Goal: Task Accomplishment & Management: Complete application form

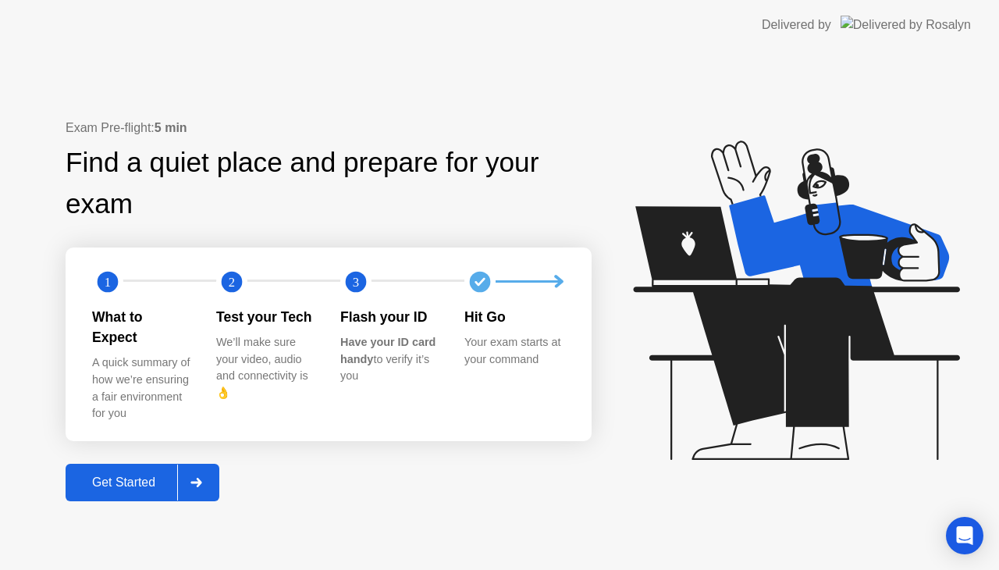
click at [205, 468] on div at bounding box center [195, 482] width 37 height 36
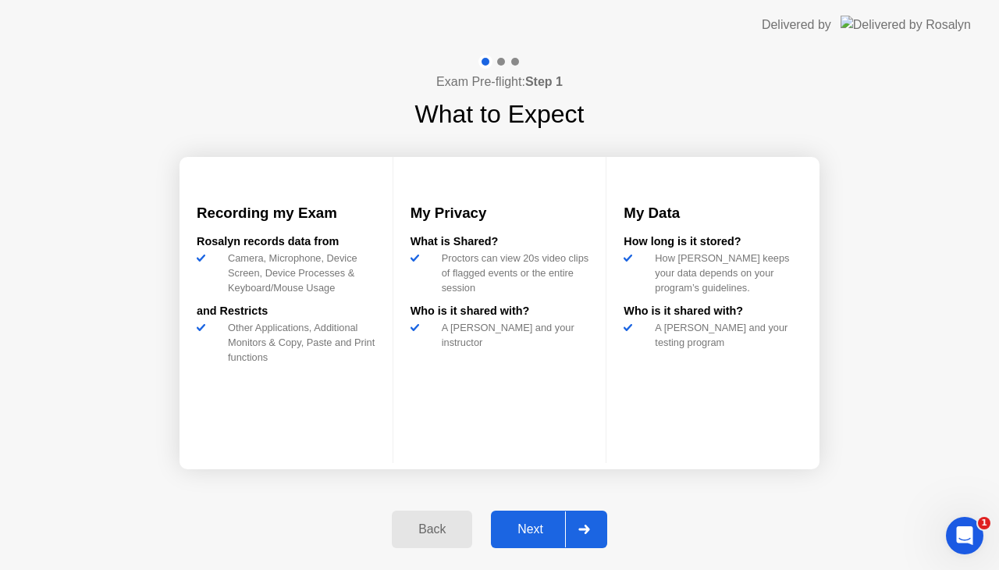
click at [587, 527] on icon at bounding box center [583, 528] width 11 height 9
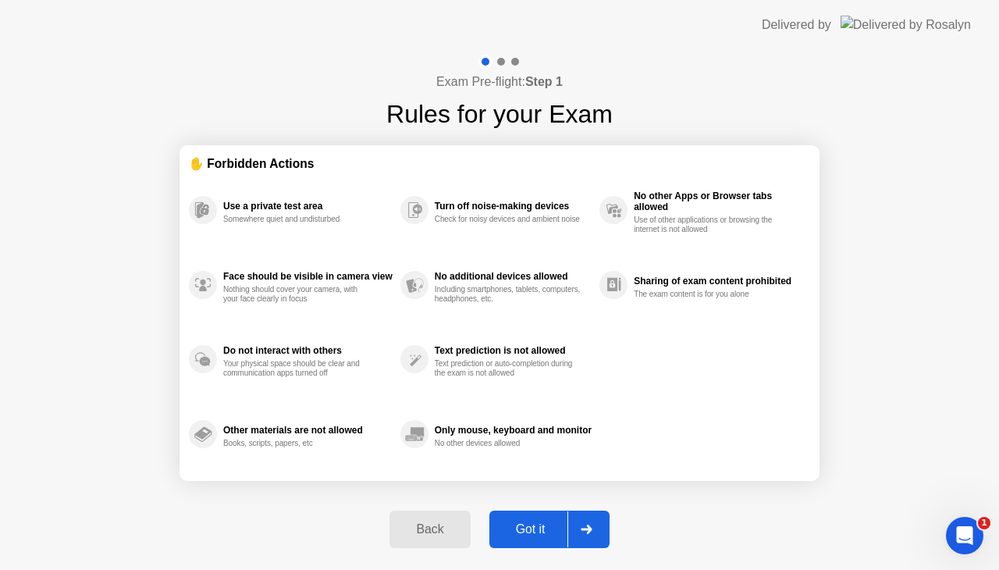
click at [587, 527] on icon at bounding box center [586, 528] width 11 height 9
select select "**********"
select select "*******"
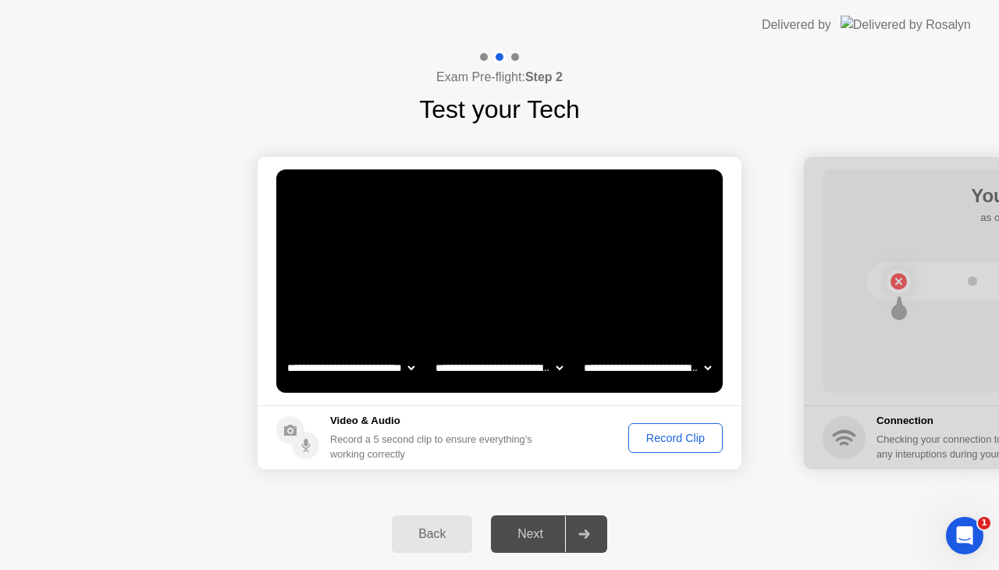
click at [669, 442] on div "Record Clip" at bounding box center [675, 438] width 83 height 12
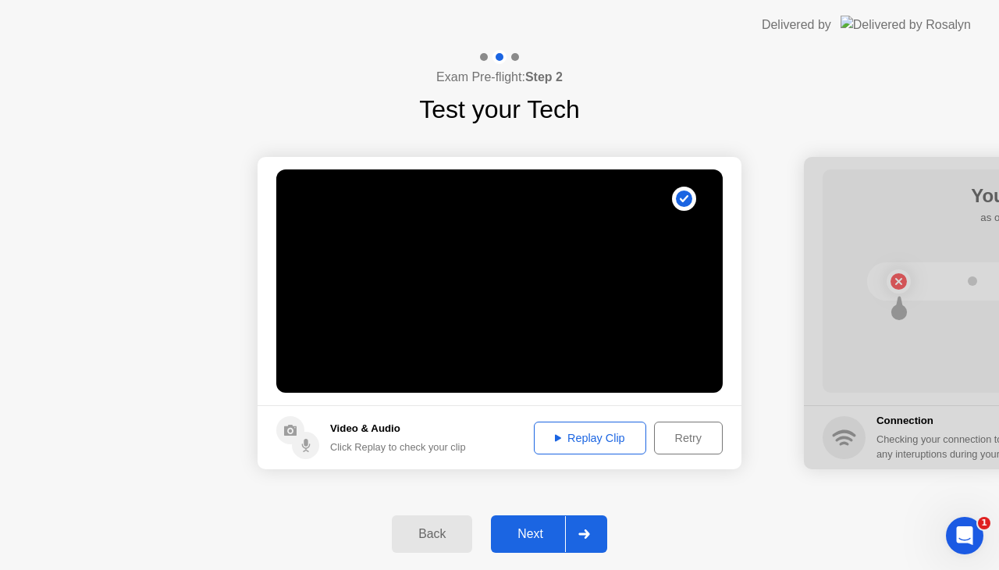
click at [579, 535] on icon at bounding box center [584, 533] width 12 height 9
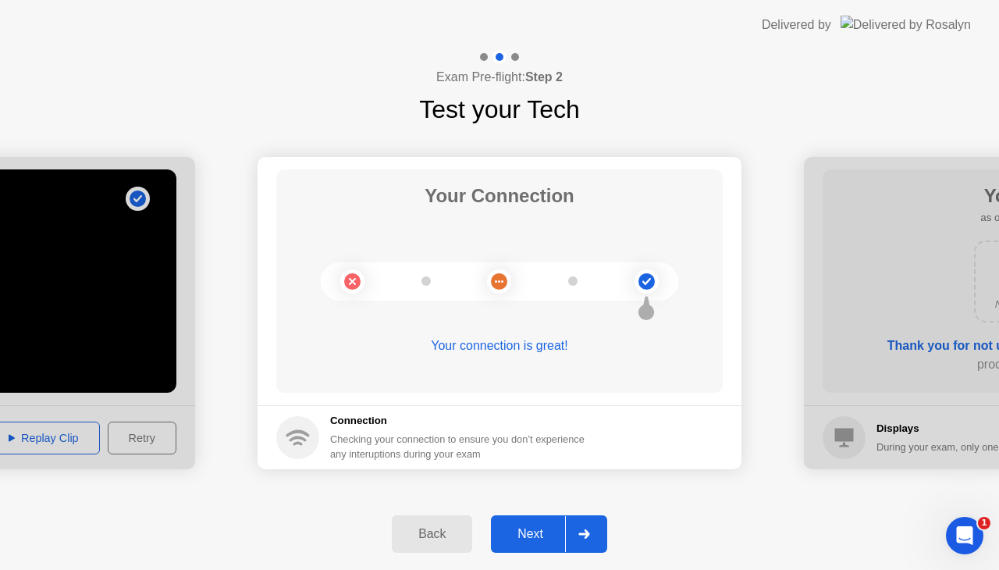
click at [579, 535] on icon at bounding box center [584, 533] width 12 height 9
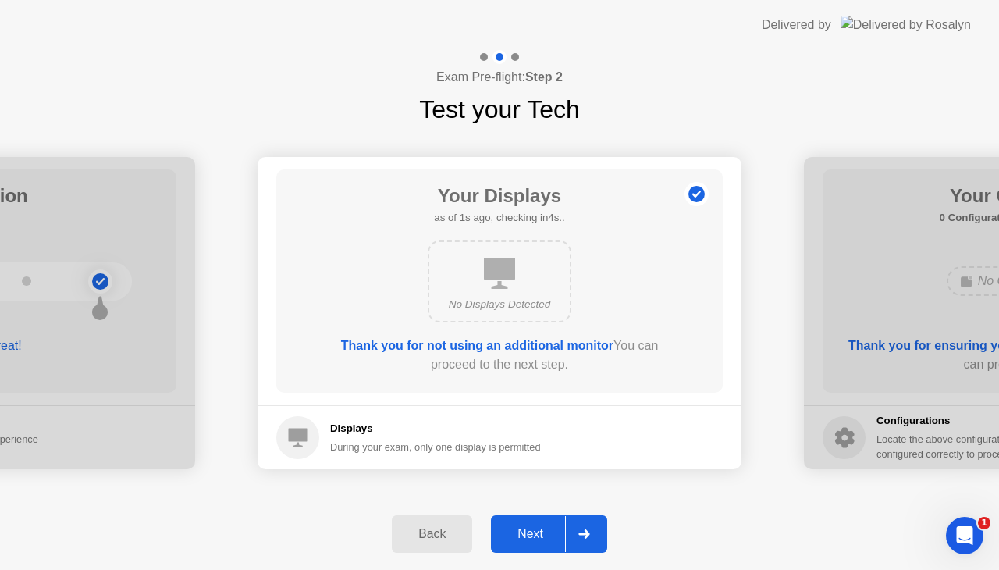
click at [579, 535] on icon at bounding box center [584, 533] width 12 height 9
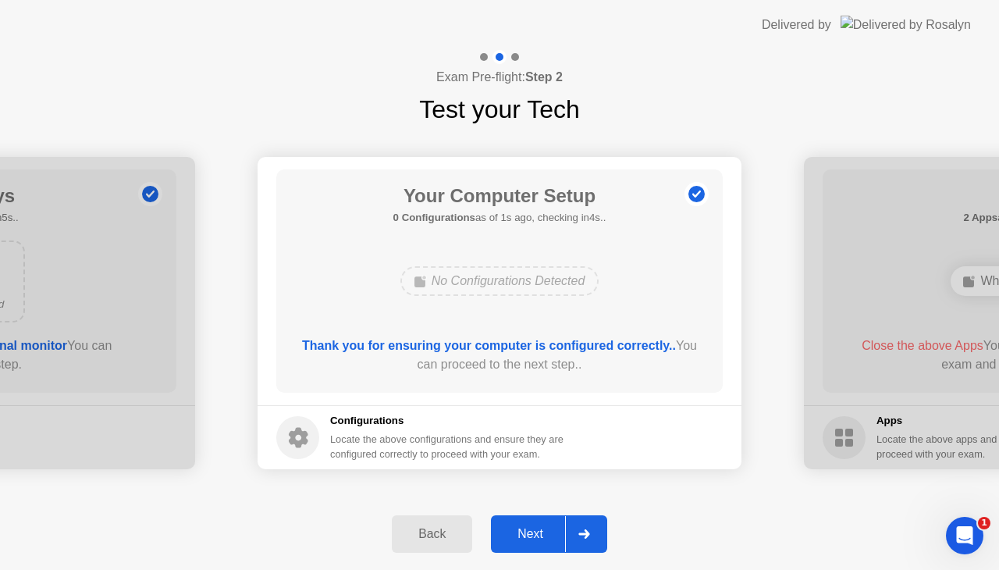
click at [579, 535] on icon at bounding box center [584, 533] width 12 height 9
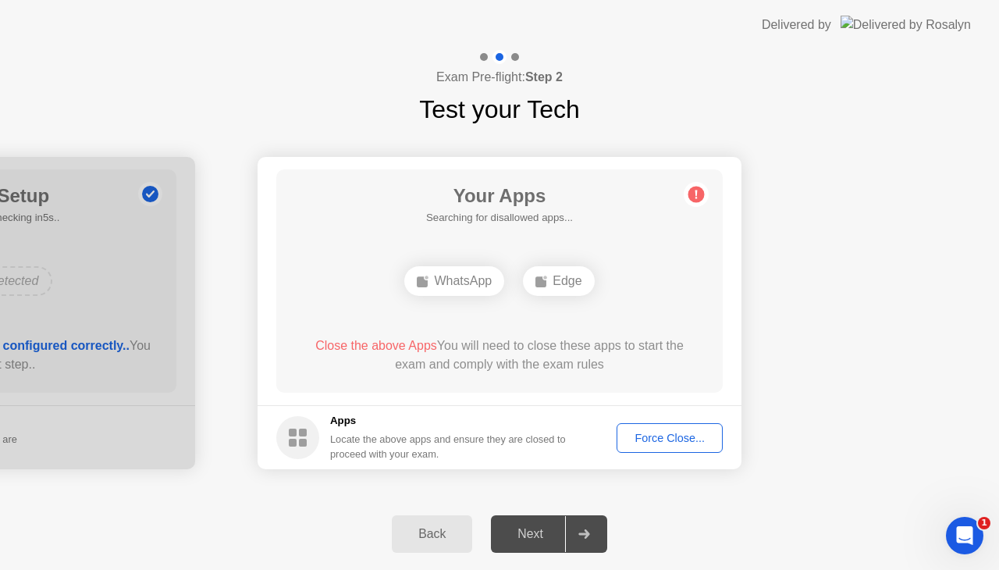
click at [663, 434] on div "Force Close..." at bounding box center [669, 438] width 95 height 12
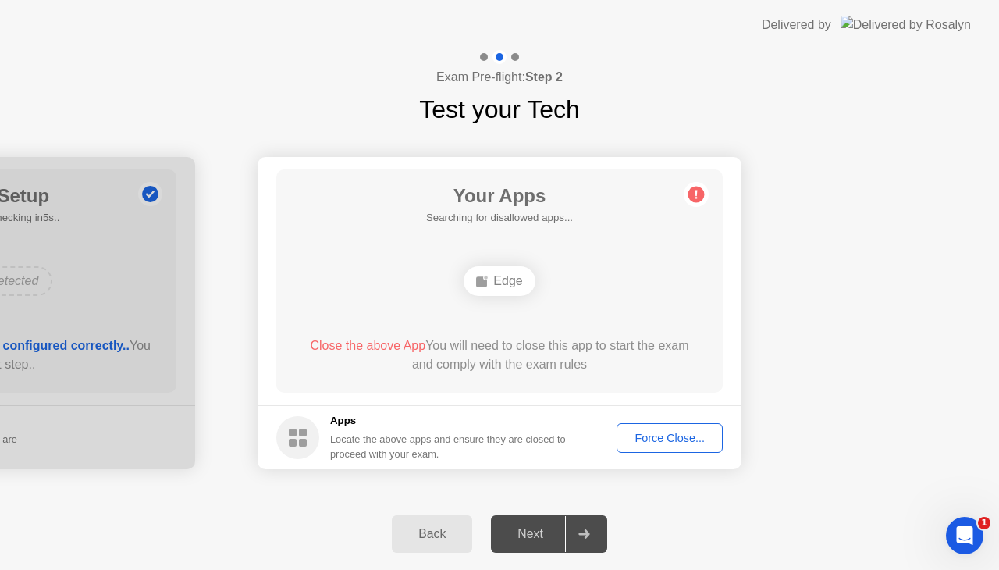
click at [646, 437] on div "Force Close..." at bounding box center [669, 438] width 95 height 12
click at [653, 439] on div "Force Close..." at bounding box center [669, 438] width 95 height 12
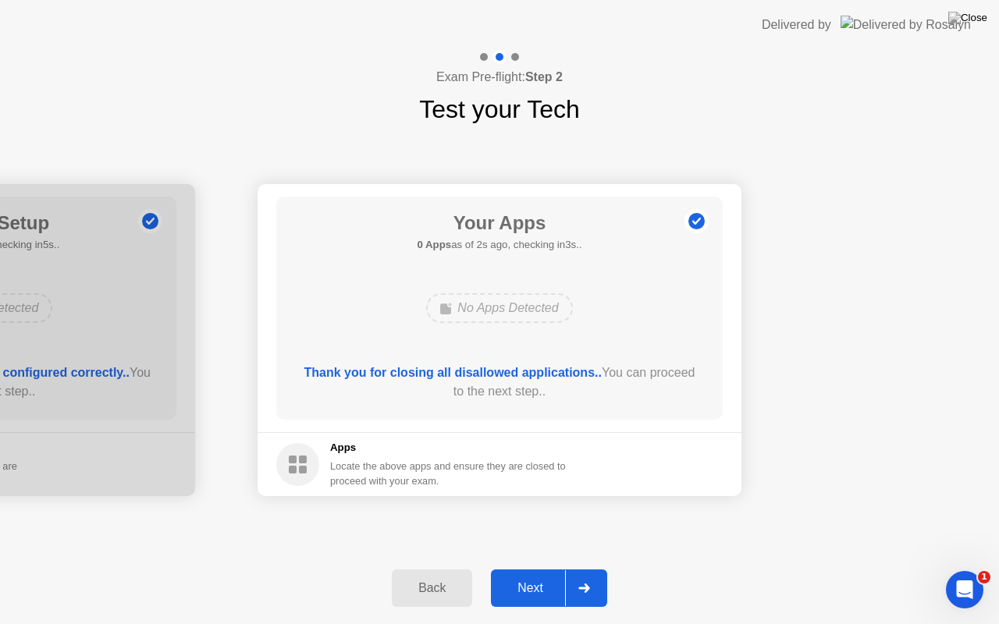
click at [589, 569] on icon at bounding box center [584, 588] width 12 height 9
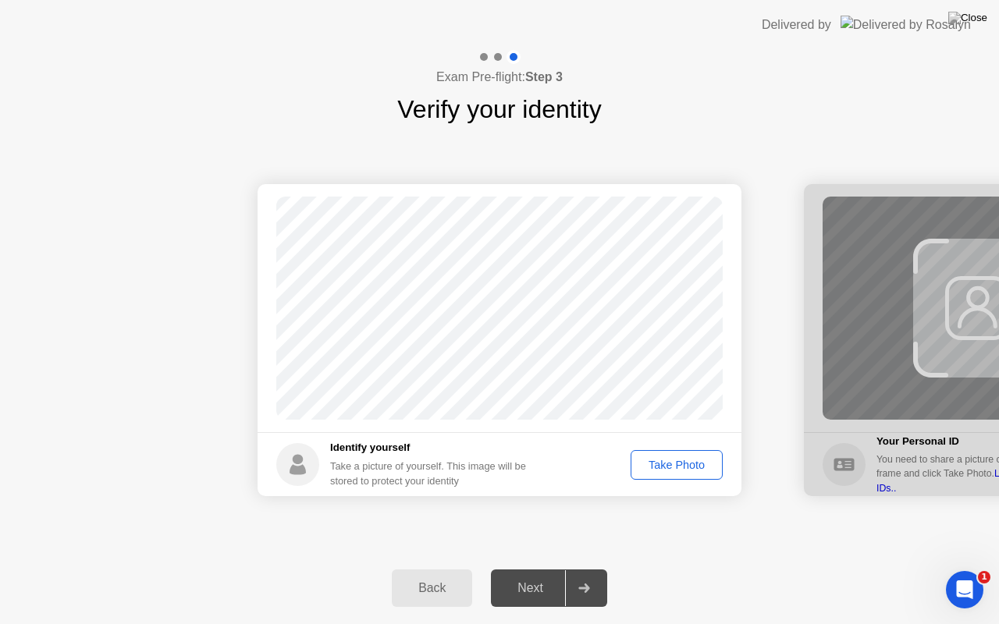
click at [666, 466] on div "Take Photo" at bounding box center [676, 465] width 81 height 12
click at [581, 569] on icon at bounding box center [584, 588] width 12 height 9
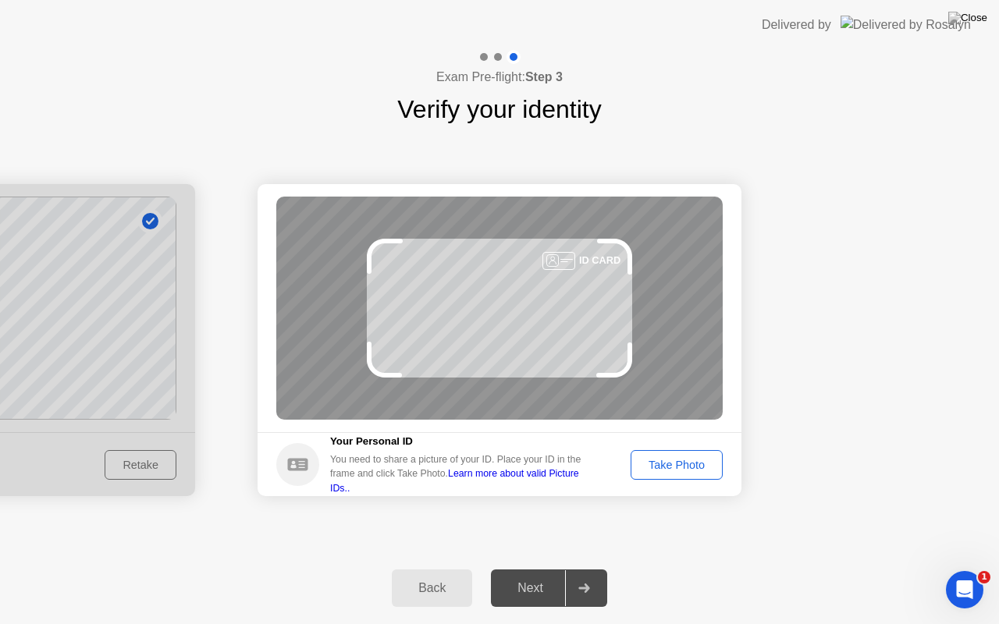
click at [670, 470] on div "Take Photo" at bounding box center [676, 465] width 81 height 12
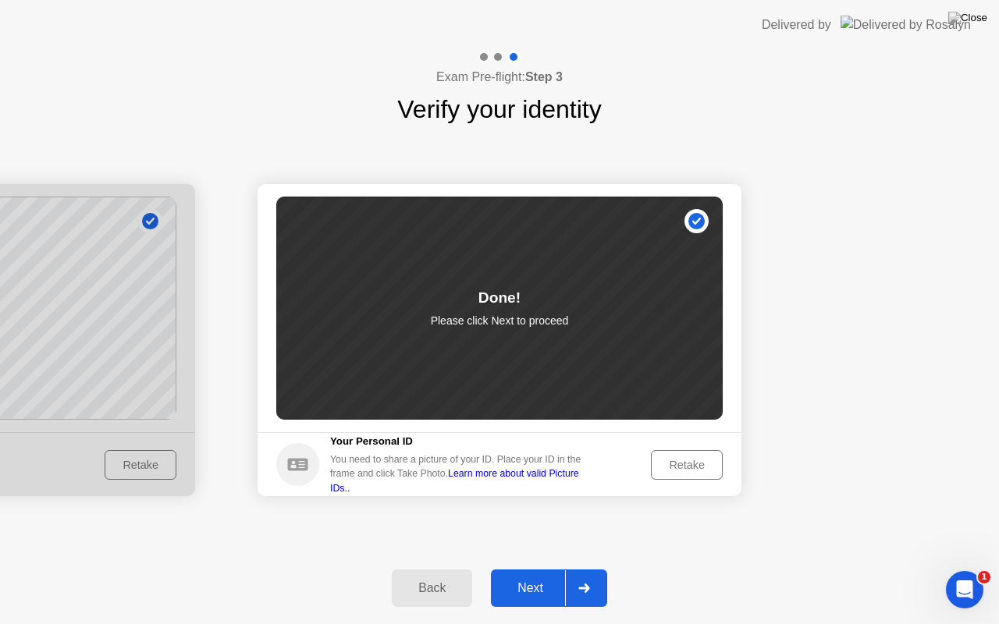
click at [591, 569] on div at bounding box center [583, 588] width 37 height 36
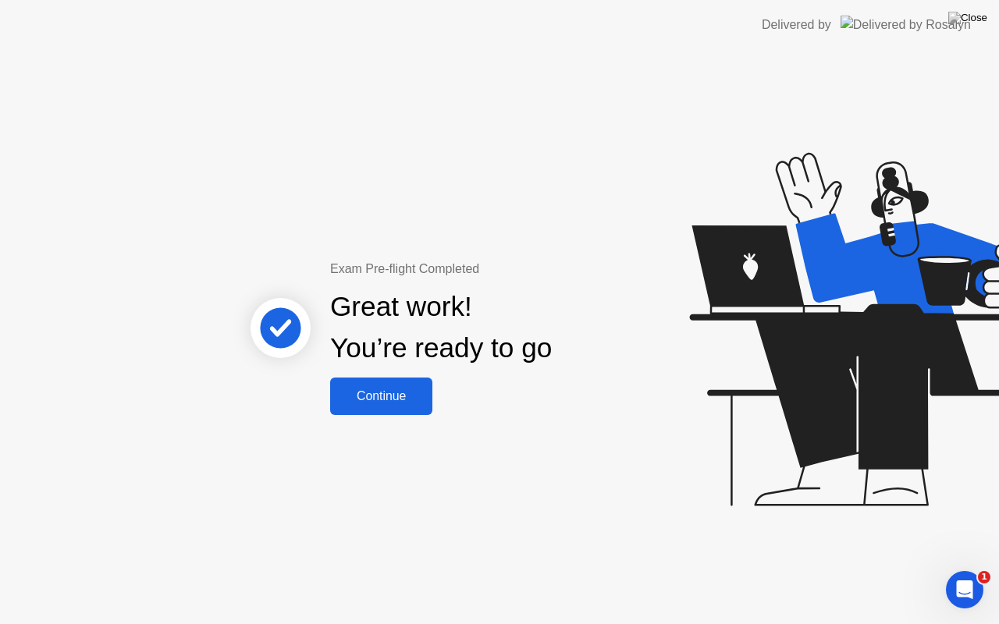
click at [391, 396] on div "Continue" at bounding box center [381, 396] width 93 height 14
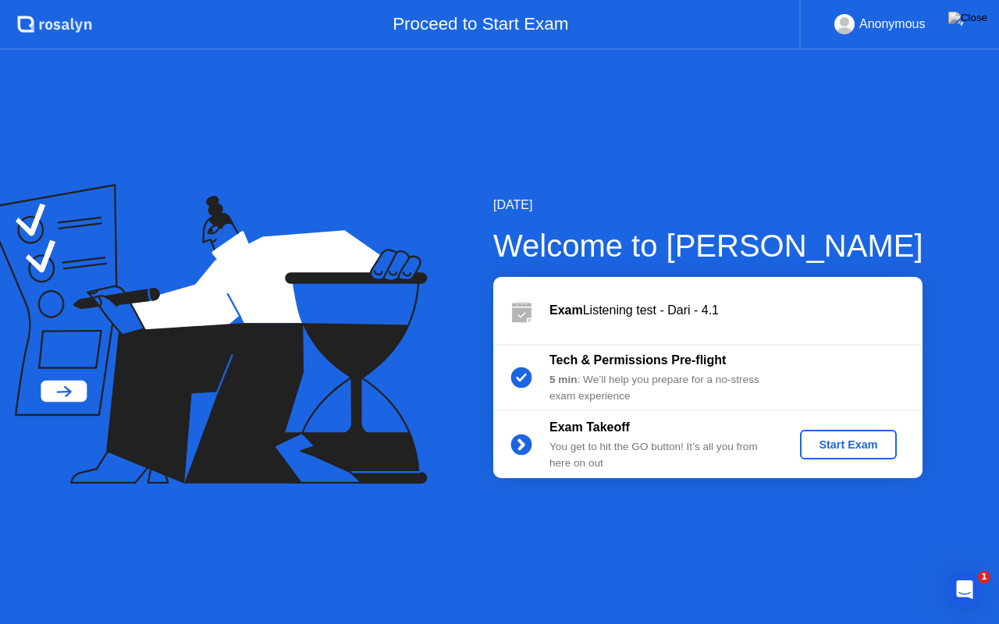
click at [866, 445] on div "Start Exam" at bounding box center [847, 445] width 83 height 12
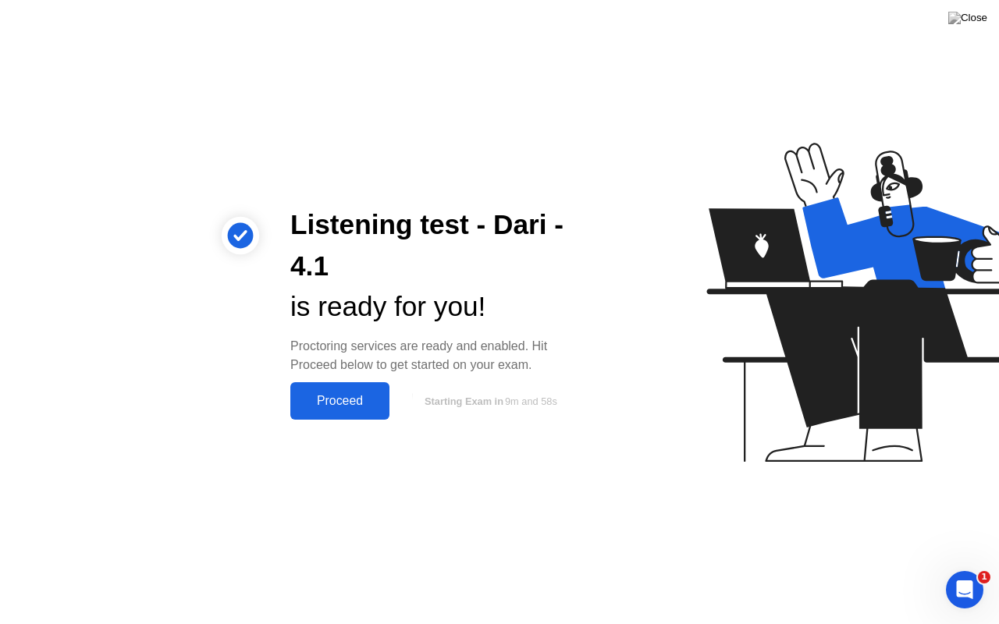
click at [354, 400] on div "Proceed" at bounding box center [340, 401] width 90 height 14
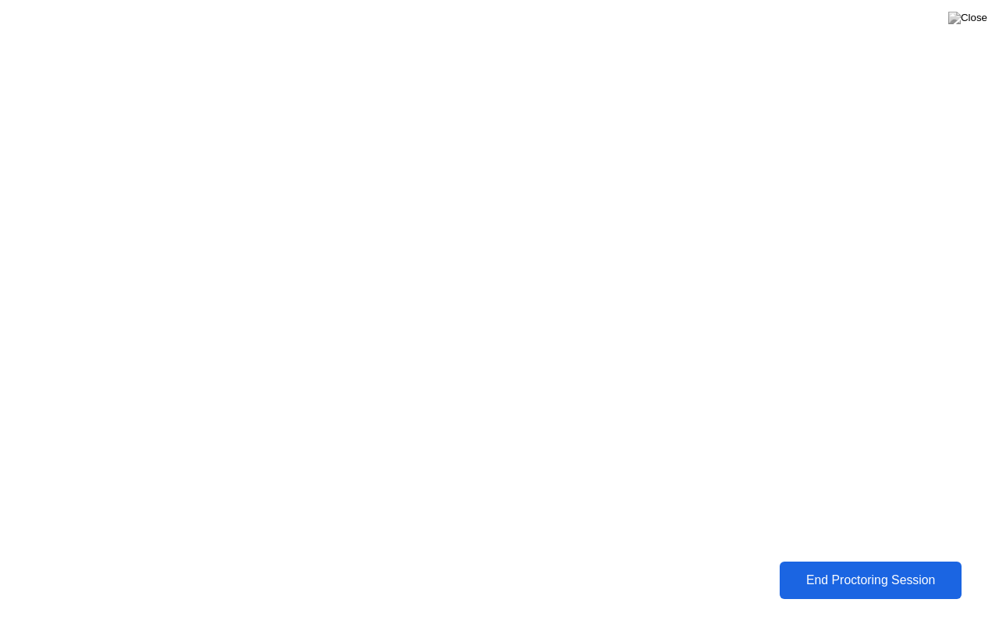
click at [858, 569] on div "End Proctoring Session" at bounding box center [870, 581] width 172 height 14
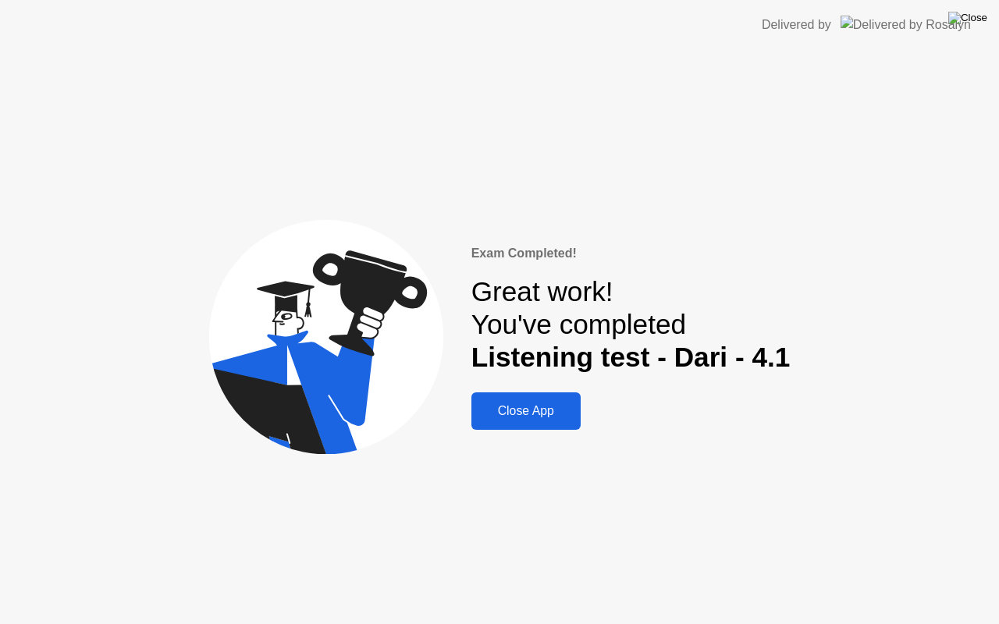
click at [979, 19] on img at bounding box center [967, 18] width 39 height 12
click at [534, 410] on div "Close App" at bounding box center [526, 411] width 100 height 14
